Goal: Find specific page/section: Find specific page/section

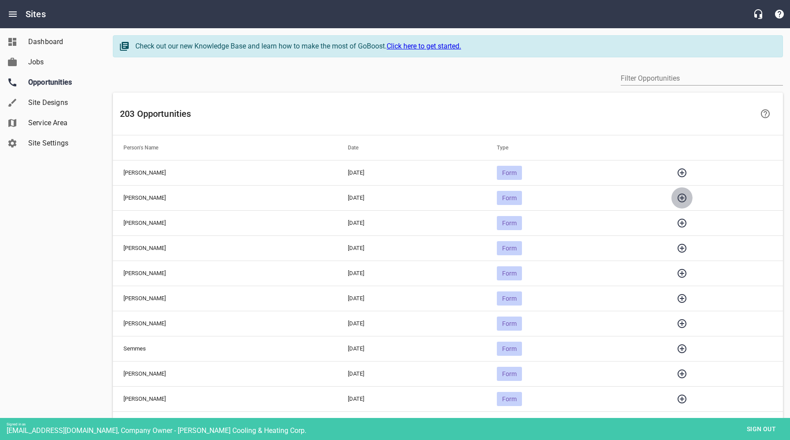
click at [688, 196] on icon "button" at bounding box center [682, 198] width 11 height 11
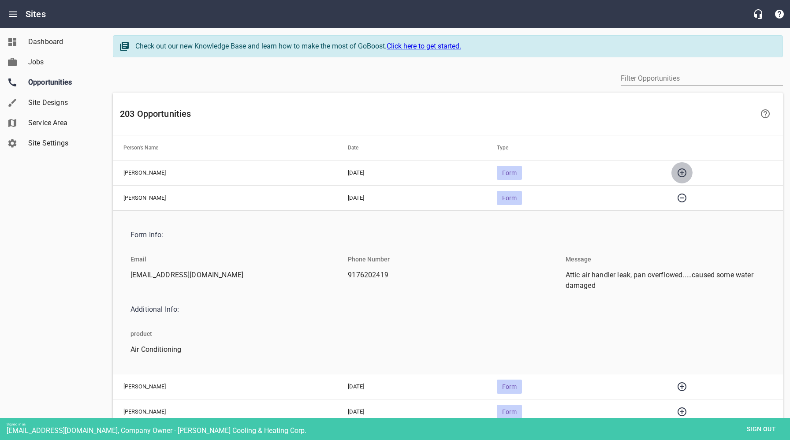
click at [687, 173] on icon "button" at bounding box center [682, 172] width 9 height 9
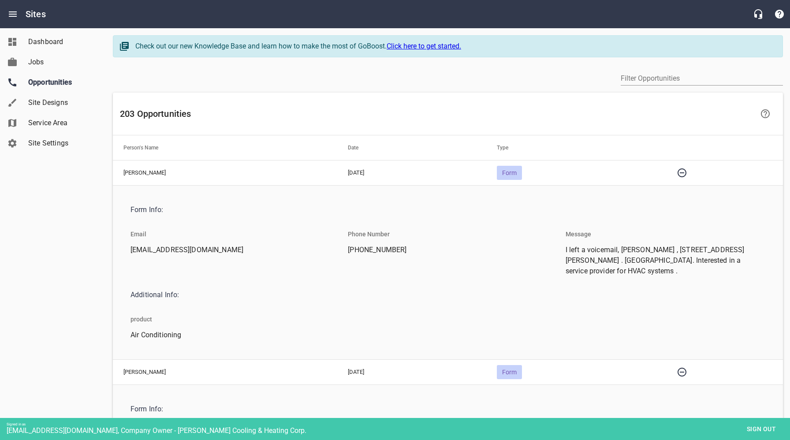
click at [758, 429] on span "Sign out" at bounding box center [761, 429] width 37 height 11
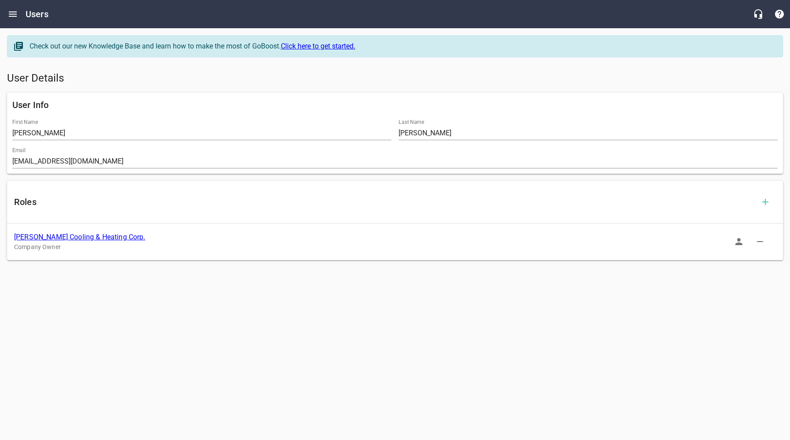
drag, startPoint x: 418, startPoint y: 324, endPoint x: 317, endPoint y: 265, distance: 117.5
click at [416, 284] on html "Users Check out our new Knowledge Base and learn how to make the most of GoBoos…" at bounding box center [395, 142] width 790 height 284
click at [78, 235] on link "[PERSON_NAME] Cooling & Heating Corp." at bounding box center [79, 237] width 131 height 8
